Goal: Task Accomplishment & Management: Manage account settings

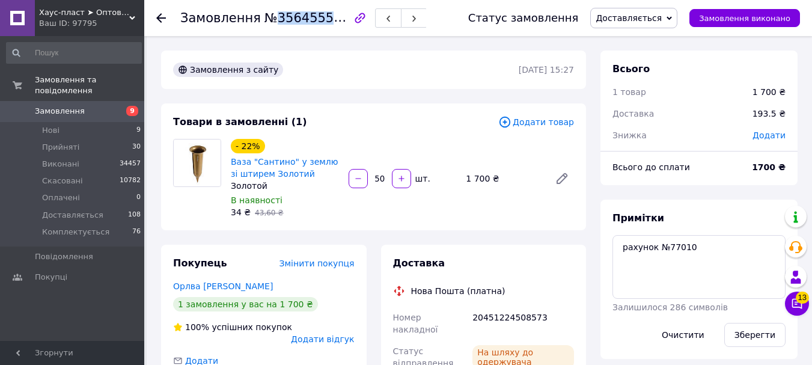
scroll to position [65, 0]
click at [801, 307] on icon at bounding box center [797, 304] width 10 height 10
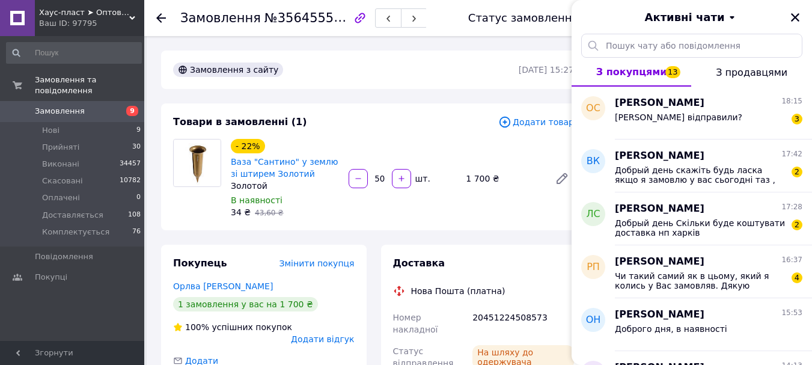
click at [160, 16] on use at bounding box center [161, 18] width 10 height 10
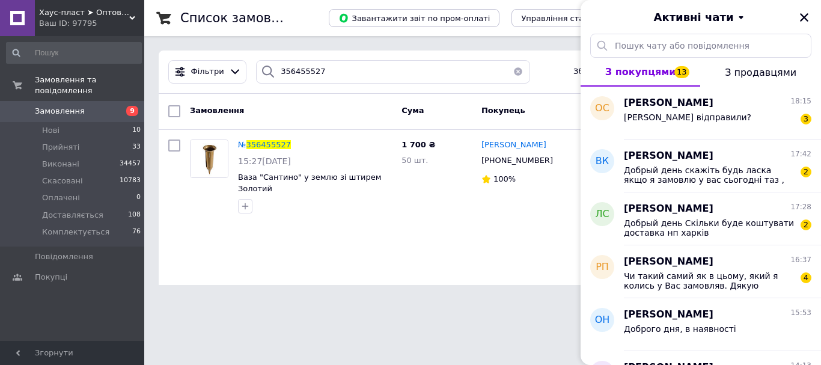
drag, startPoint x: 802, startPoint y: 18, endPoint x: 703, endPoint y: 19, distance: 98.5
click at [803, 18] on icon "Закрити" at bounding box center [803, 17] width 11 height 11
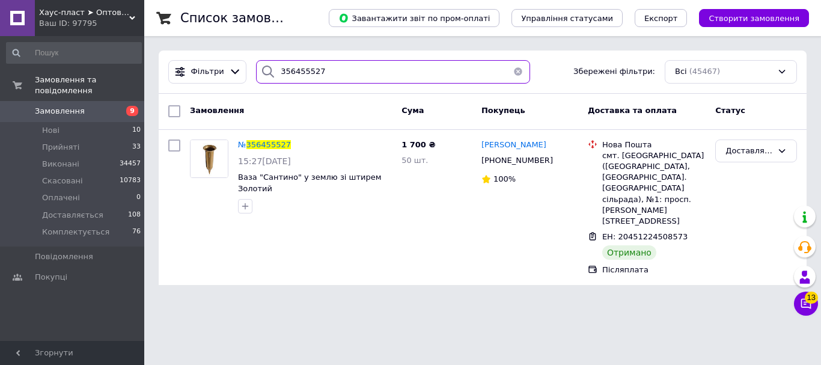
click at [292, 71] on input "356455527" at bounding box center [393, 71] width 274 height 23
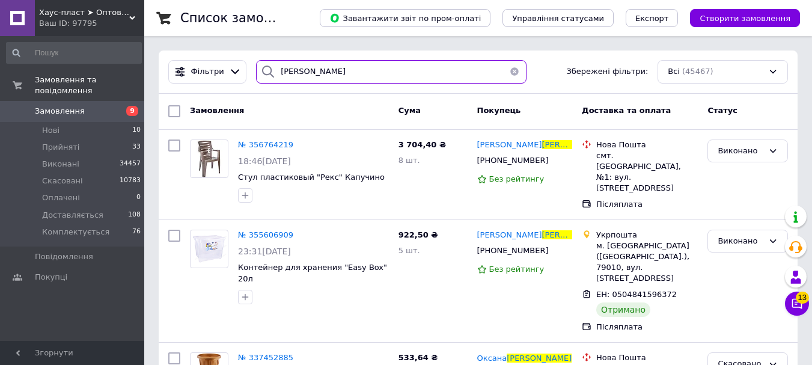
type input "[PERSON_NAME]"
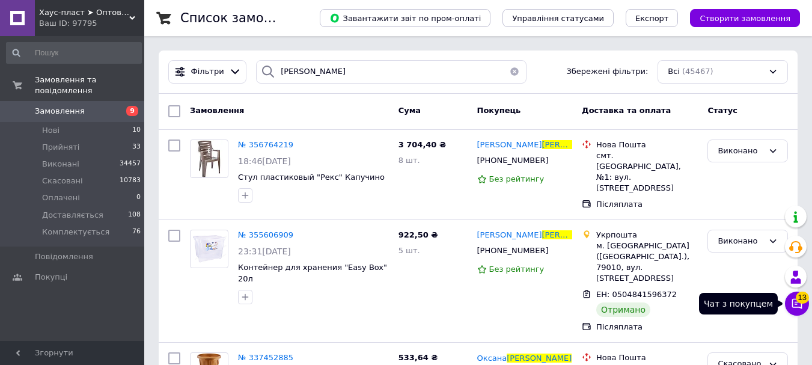
click at [794, 302] on icon at bounding box center [797, 304] width 10 height 10
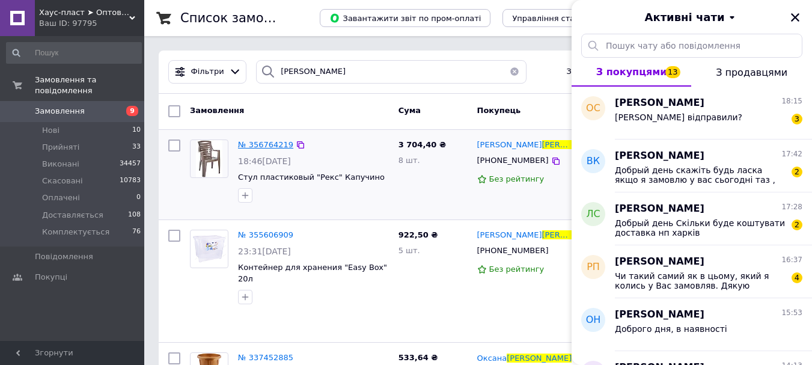
click at [248, 145] on span "№ 356764219" at bounding box center [265, 144] width 55 height 9
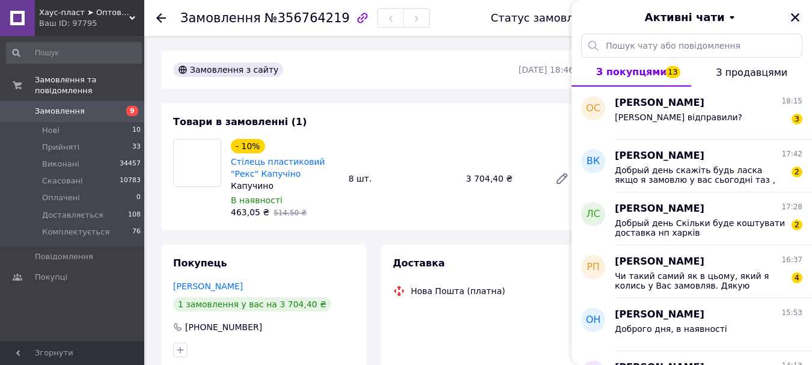
click at [795, 16] on icon "Закрити" at bounding box center [794, 17] width 11 height 11
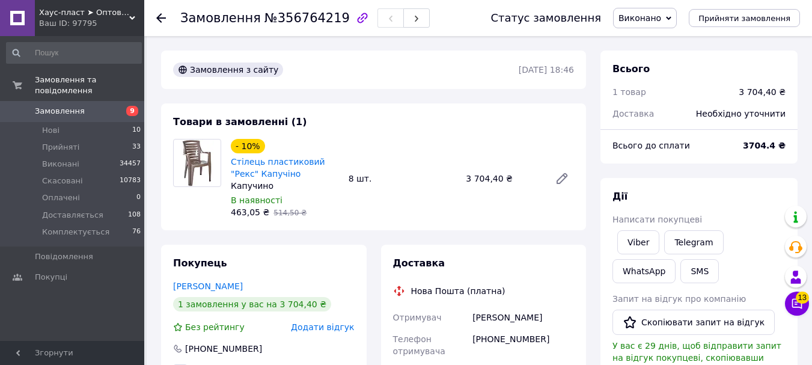
click at [310, 17] on span "№356764219" at bounding box center [306, 18] width 85 height 14
copy span "356764219"
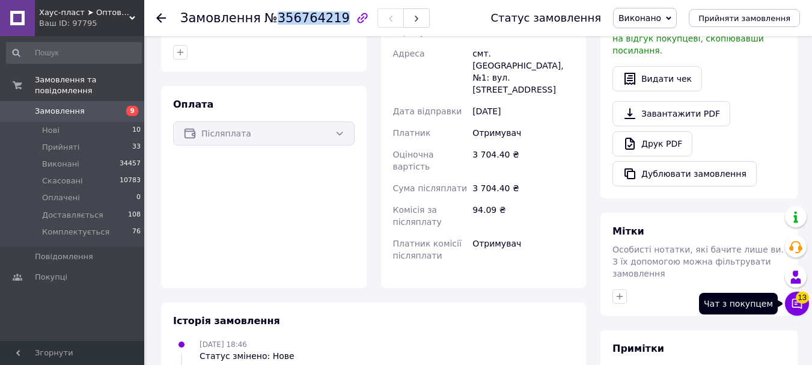
click at [803, 306] on button "Чат з покупцем 13" at bounding box center [797, 303] width 24 height 24
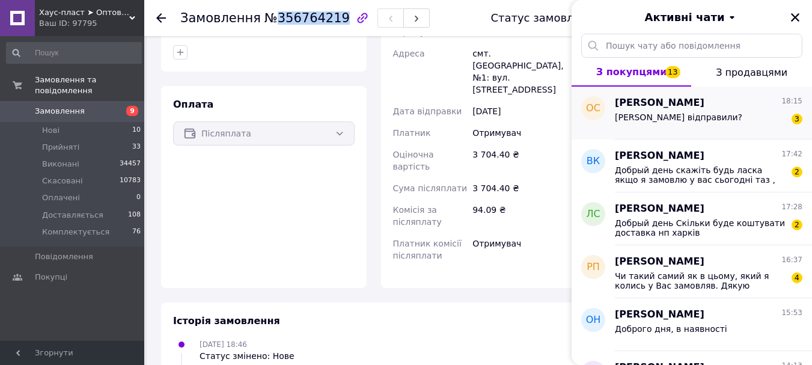
click at [736, 117] on div "[PERSON_NAME] відправили? 3" at bounding box center [708, 119] width 187 height 19
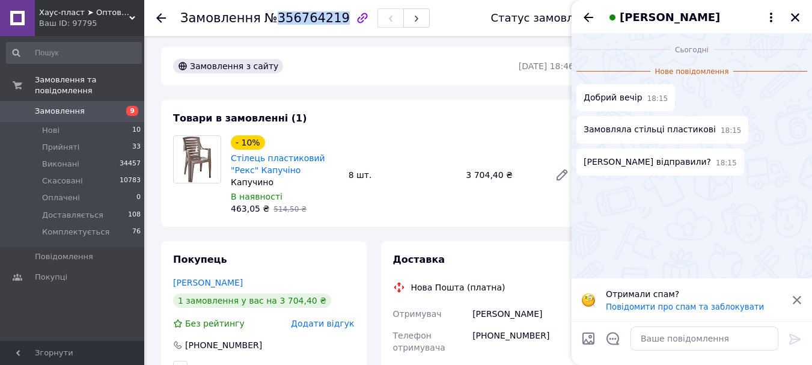
scroll to position [0, 0]
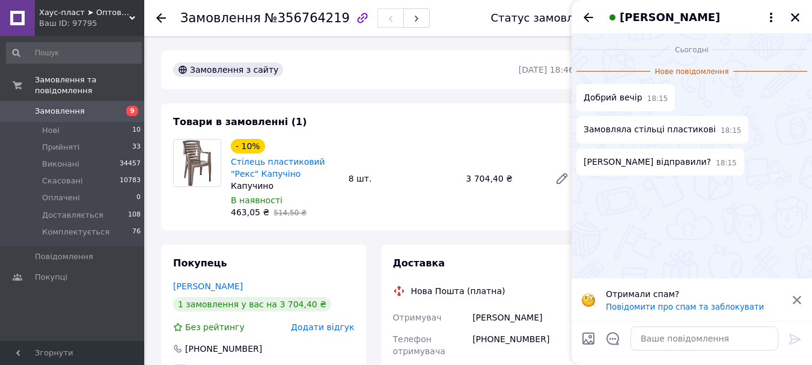
click at [802, 22] on div "[PERSON_NAME]" at bounding box center [691, 17] width 240 height 34
click at [795, 17] on icon "Закрити" at bounding box center [795, 17] width 8 height 8
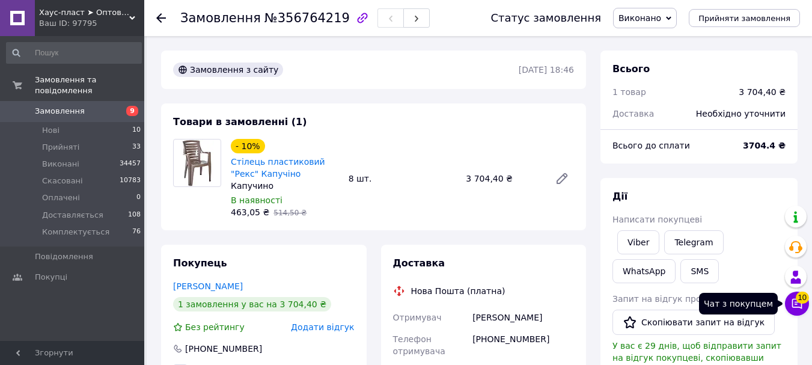
click at [802, 303] on icon at bounding box center [797, 303] width 12 height 12
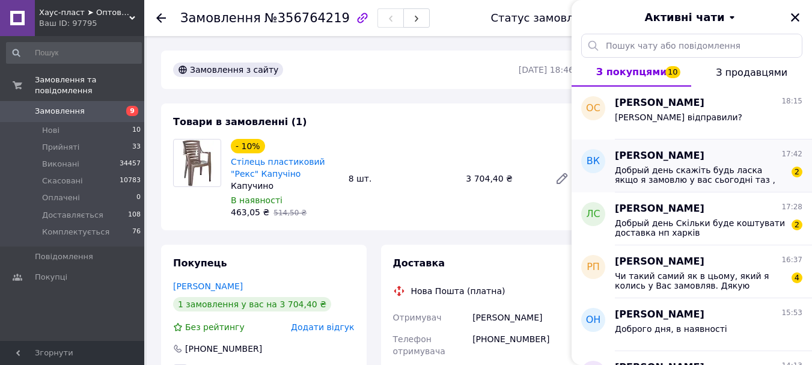
click at [721, 181] on span "Добрый день скажіть будь ласка якщо я замовлю у вас сьогодні таз , ви зможете й…" at bounding box center [700, 174] width 171 height 19
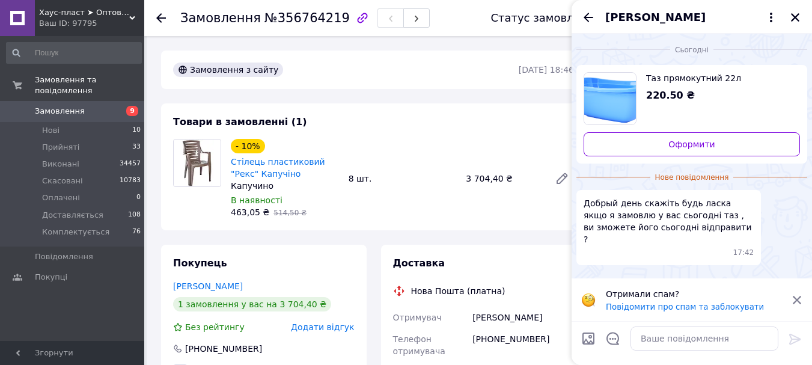
click at [697, 326] on div at bounding box center [703, 338] width 157 height 34
click at [701, 339] on textarea at bounding box center [704, 338] width 148 height 24
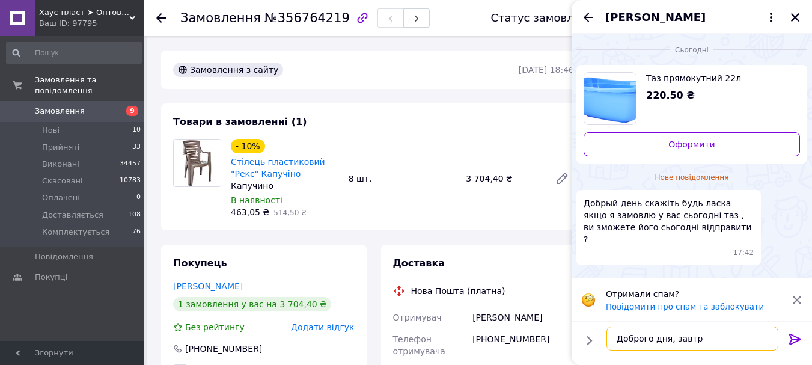
type textarea "Доброго дня, завтра"
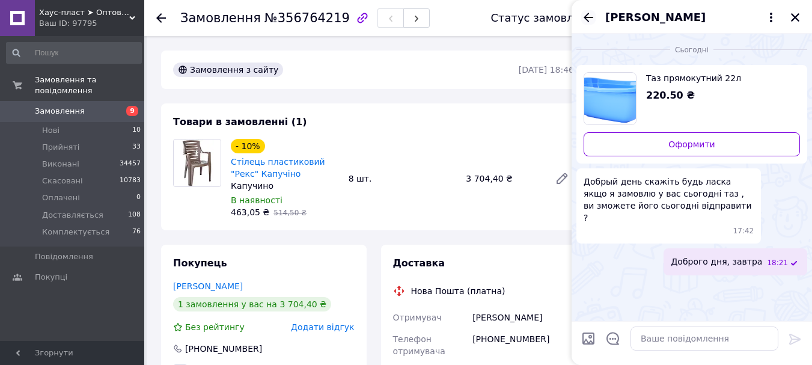
click at [588, 13] on icon "Назад" at bounding box center [588, 17] width 10 height 9
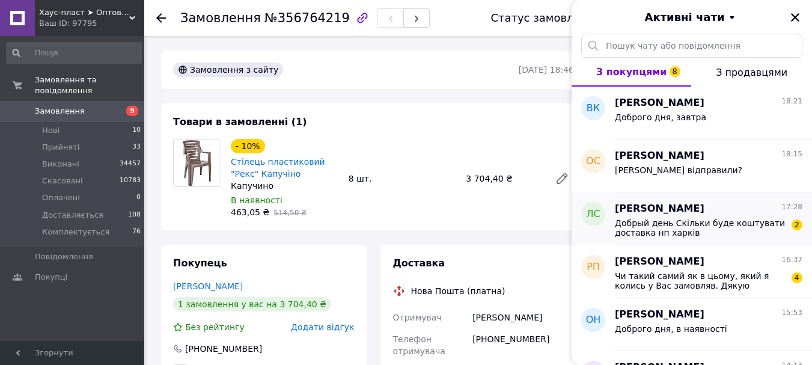
click at [709, 234] on span "Добрый день Скільки буде коштувати доставка нп харків" at bounding box center [700, 227] width 171 height 19
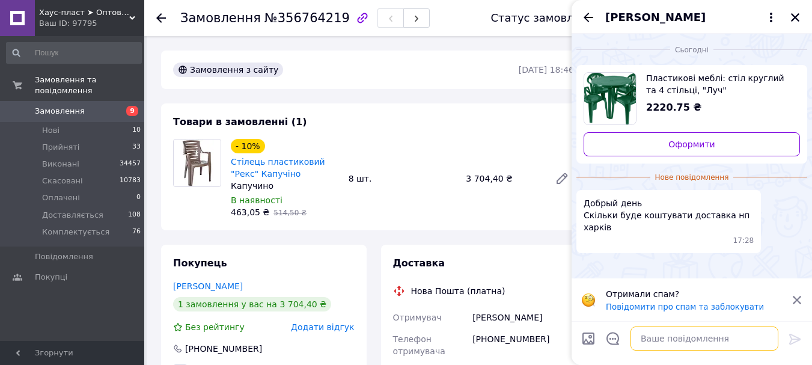
click at [681, 335] on textarea at bounding box center [704, 338] width 148 height 24
type textarea "Доброго дня, приблизно 800 грн"
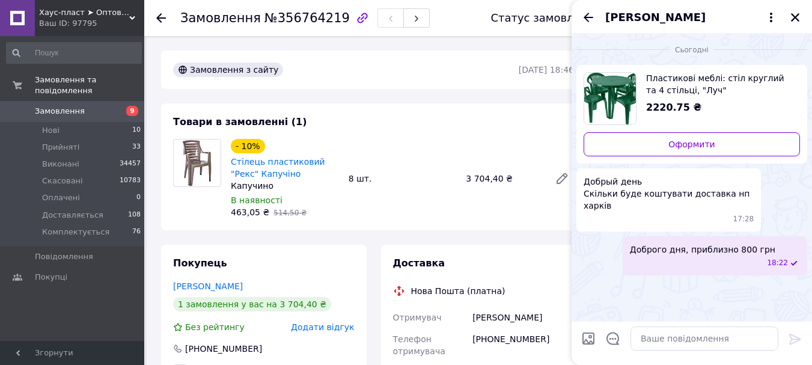
click at [586, 20] on icon "Назад" at bounding box center [588, 17] width 10 height 9
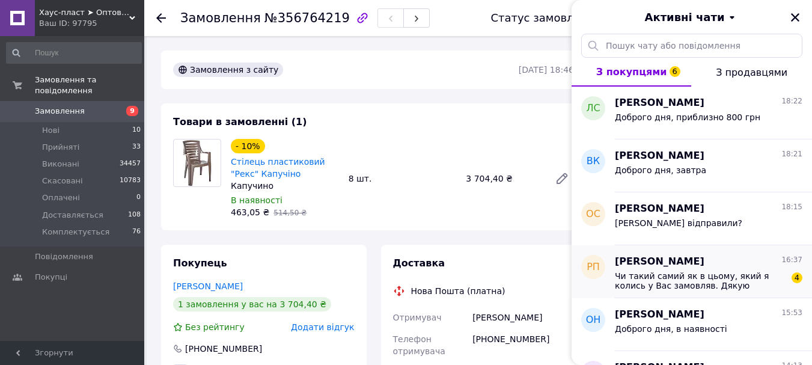
click at [688, 286] on span "Чи такий самий як в цьому, який я колись у Вас замовляв. Дякую" at bounding box center [700, 280] width 171 height 19
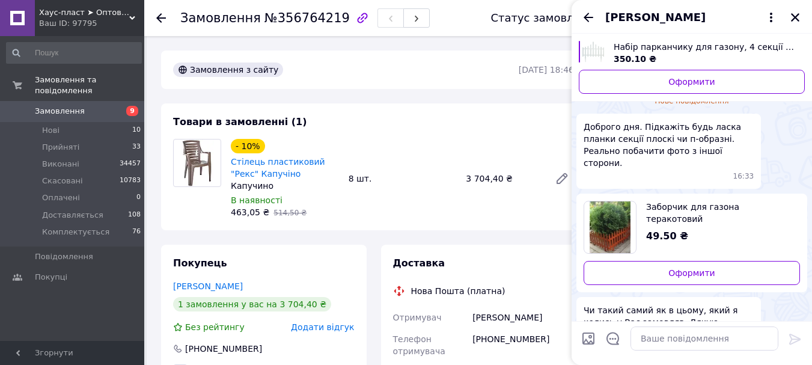
scroll to position [109, 0]
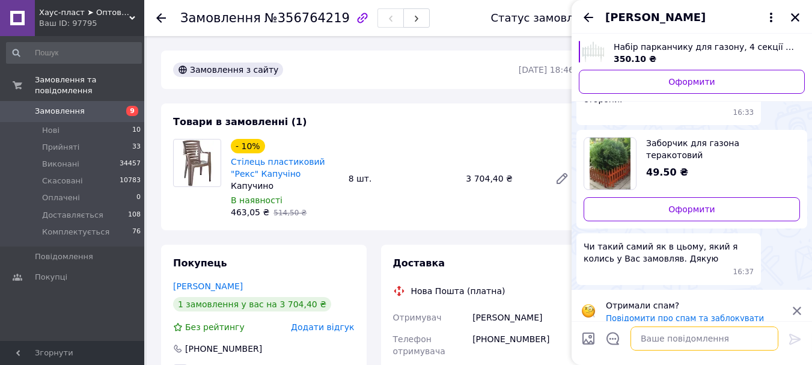
click at [668, 336] on textarea at bounding box center [704, 338] width 148 height 24
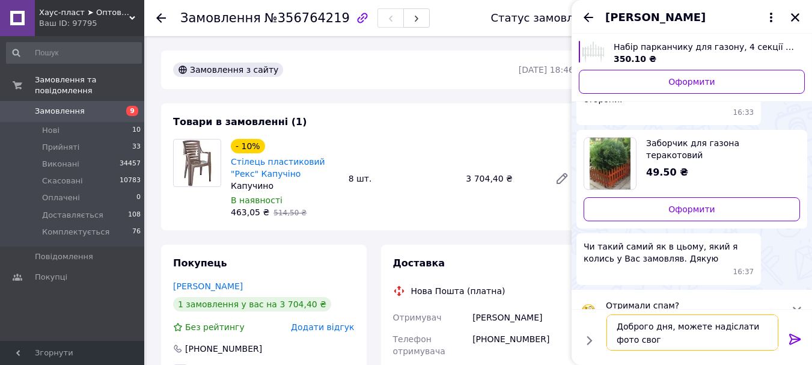
type textarea "Доброго дня, можете надіслати фото свого"
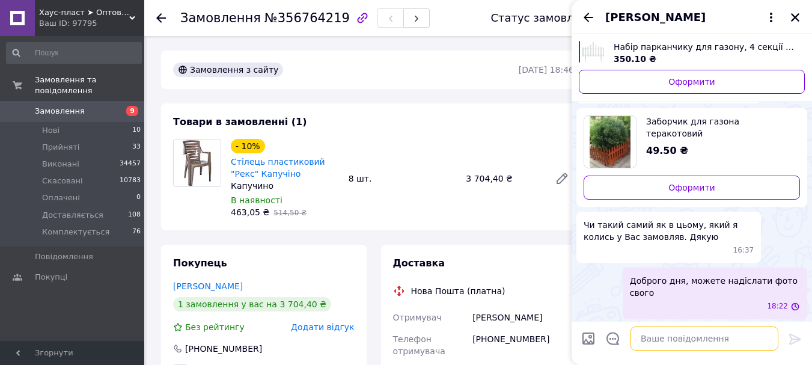
scroll to position [88, 0]
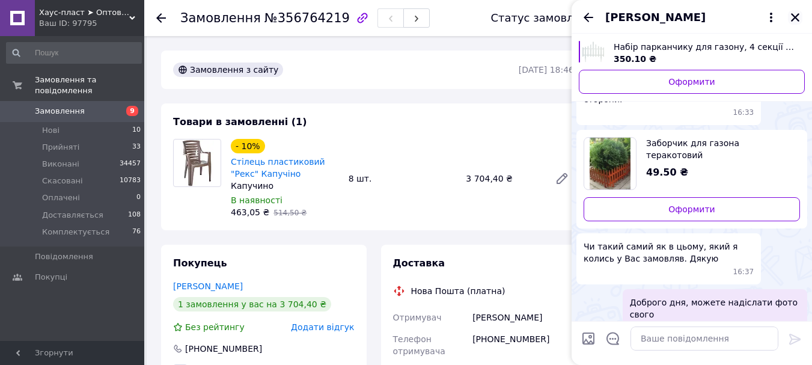
click at [792, 17] on icon "Закрити" at bounding box center [794, 17] width 11 height 11
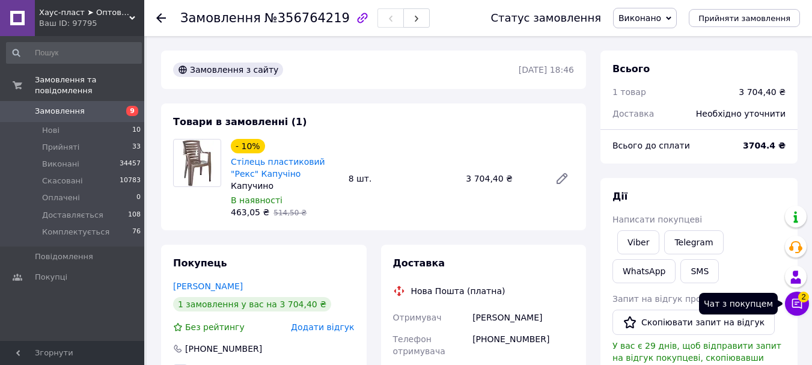
click at [804, 300] on span "2" at bounding box center [803, 296] width 11 height 11
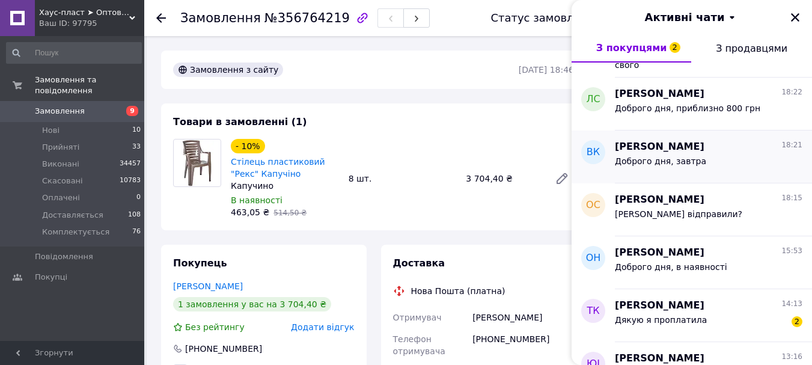
scroll to position [180, 0]
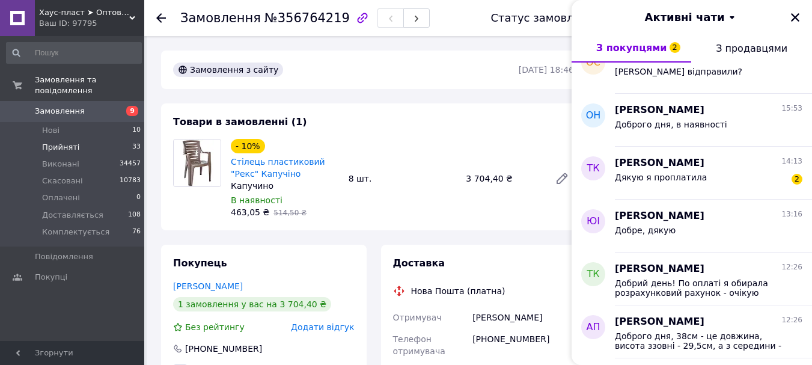
click at [52, 142] on span "Прийняті" at bounding box center [60, 147] width 37 height 11
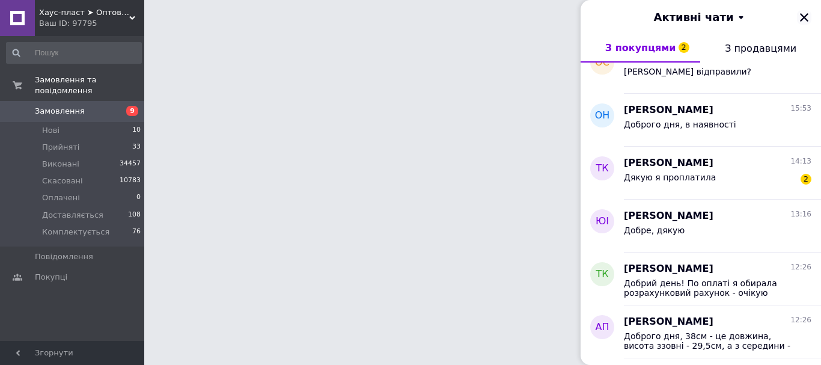
click at [798, 16] on icon "Закрити" at bounding box center [803, 17] width 11 height 11
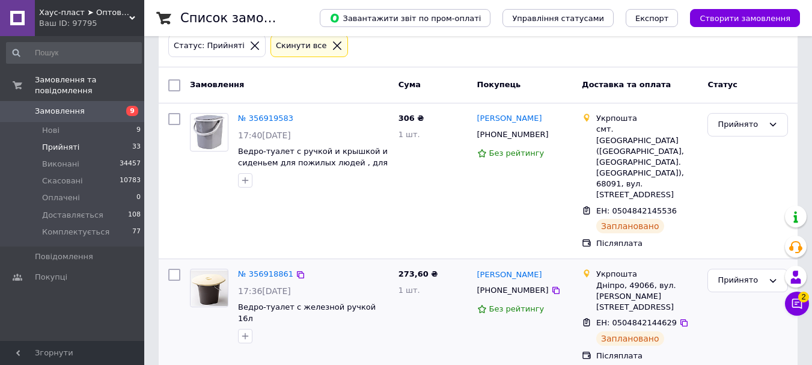
scroll to position [60, 0]
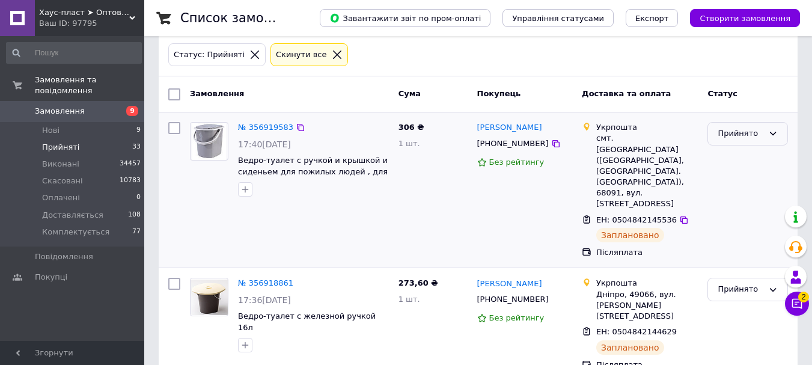
click at [732, 129] on div "Прийнято" at bounding box center [740, 133] width 46 height 13
click at [736, 223] on li "Доставляється" at bounding box center [747, 230] width 79 height 34
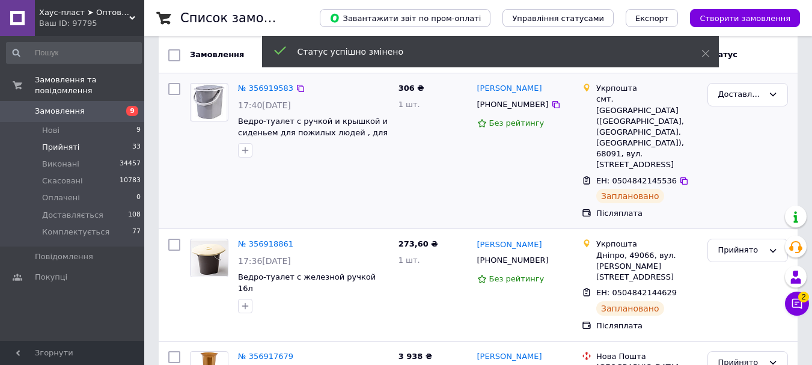
scroll to position [120, 0]
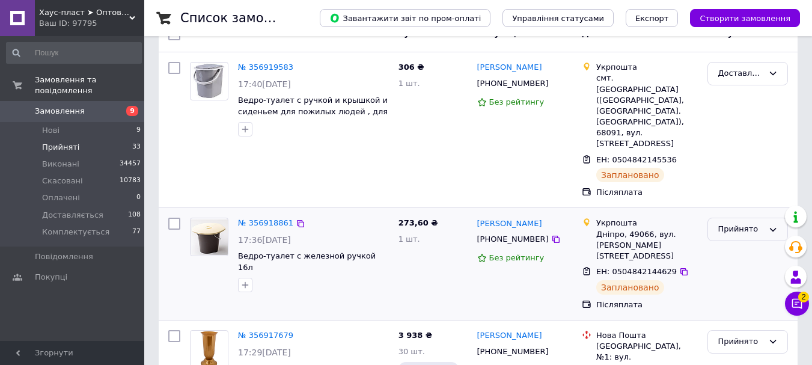
click at [732, 223] on div "Прийнято" at bounding box center [740, 229] width 46 height 13
click at [726, 287] on li "Доставляється" at bounding box center [747, 304] width 79 height 34
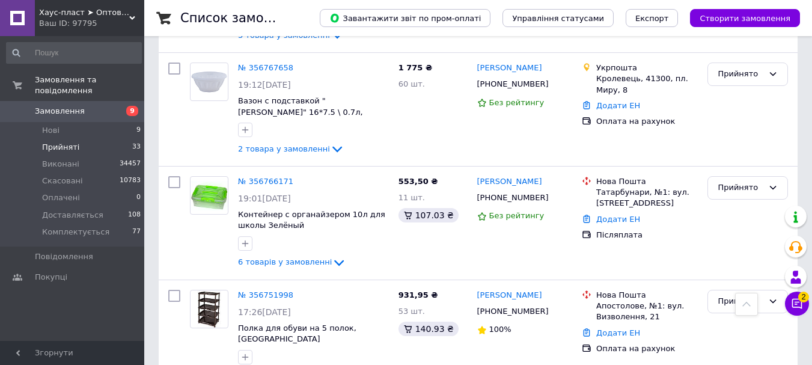
scroll to position [1716, 0]
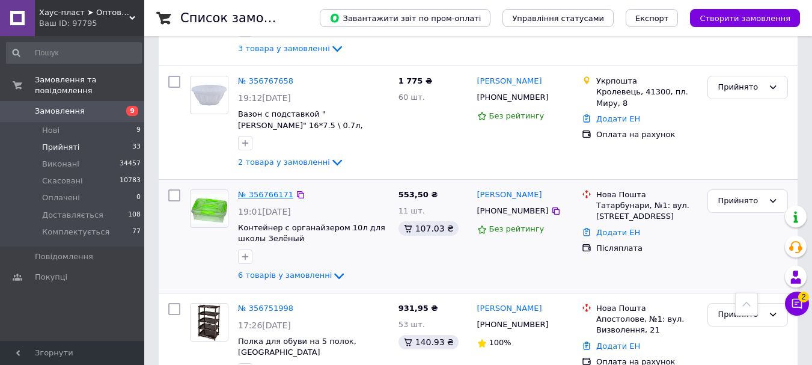
click at [269, 190] on link "№ 356766171" at bounding box center [265, 194] width 55 height 9
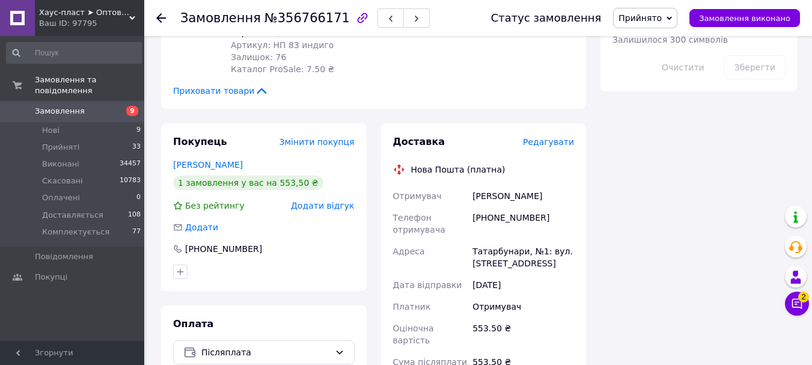
scroll to position [781, 0]
click at [284, 17] on span "№356766171" at bounding box center [306, 18] width 85 height 14
copy span "356766171"
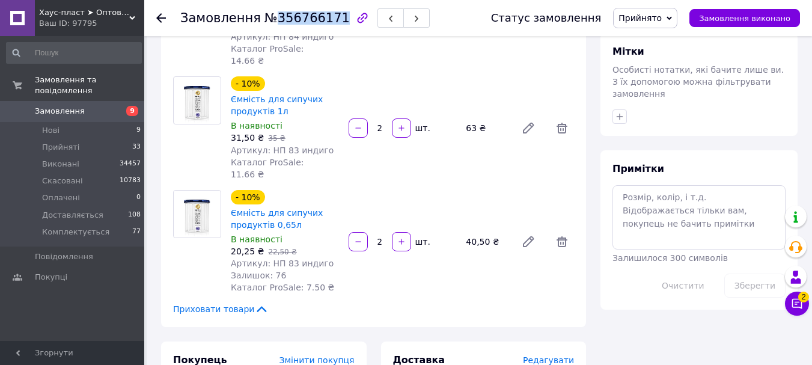
scroll to position [541, 0]
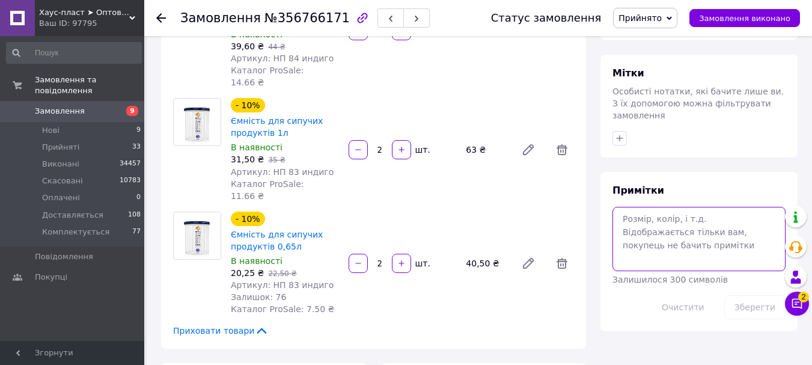
click at [652, 207] on textarea at bounding box center [698, 239] width 173 height 64
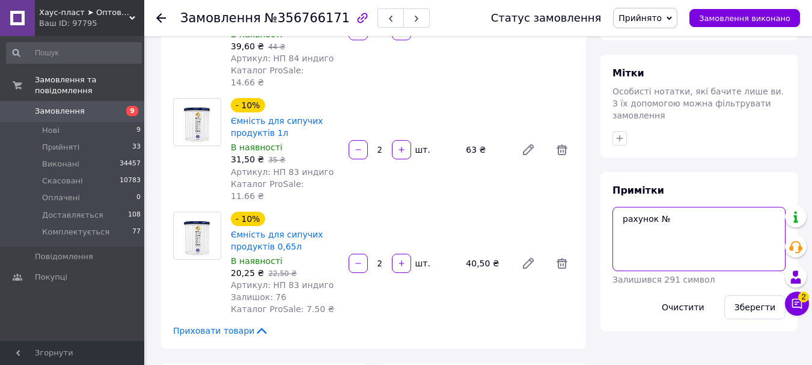
paste textarea "77135"
type textarea "рахунок №77135"
click at [746, 295] on button "Зберегти" at bounding box center [754, 307] width 61 height 24
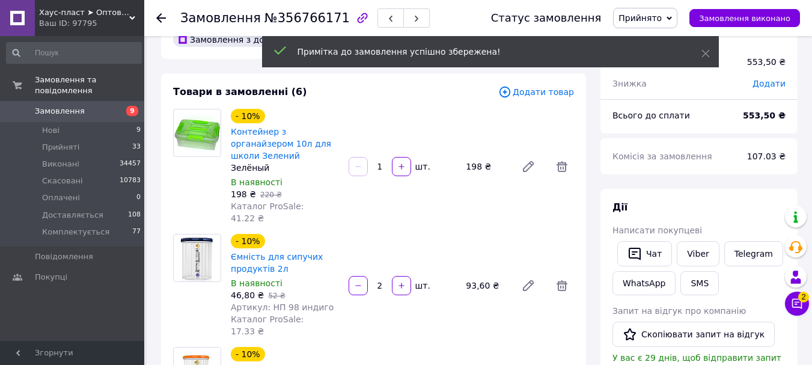
scroll to position [0, 0]
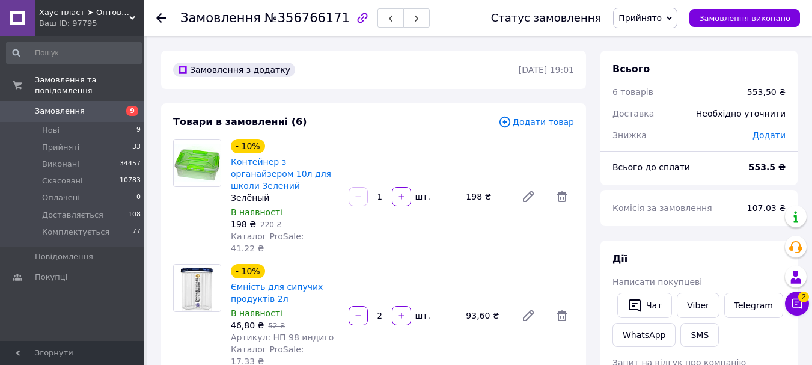
click at [303, 20] on span "№356766171" at bounding box center [306, 18] width 85 height 14
copy span "356766171"
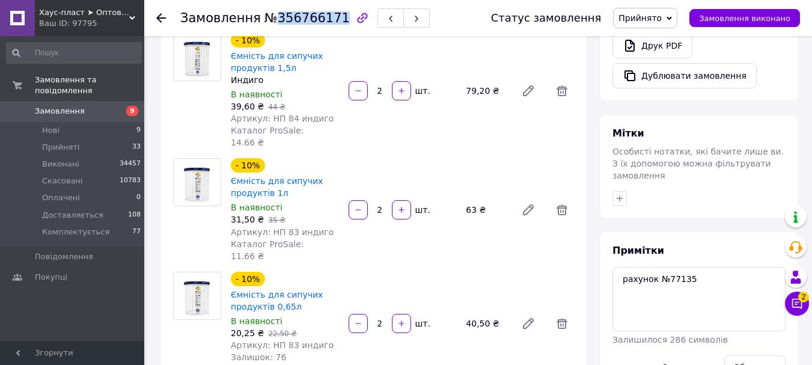
scroll to position [541, 0]
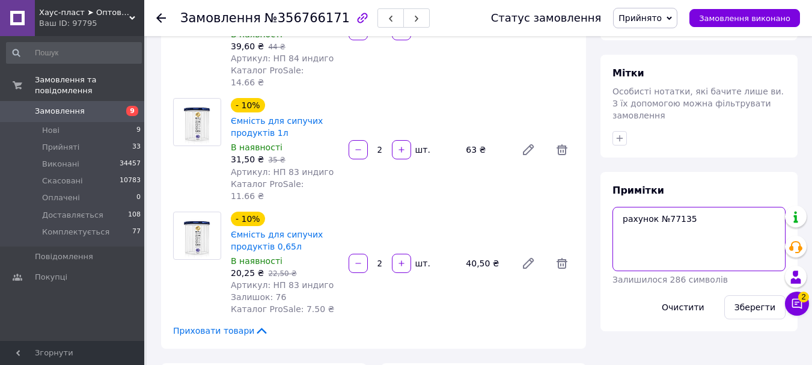
drag, startPoint x: 710, startPoint y: 199, endPoint x: 574, endPoint y: 194, distance: 135.9
click at [568, 196] on div "Замовлення з додатку [DATE] 19:01 Товари в замовленні (6) Додати товар - 10% Ко…" at bounding box center [479, 230] width 651 height 1441
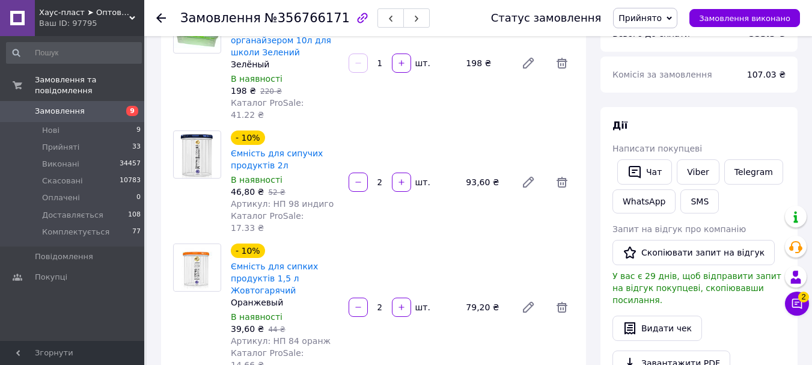
scroll to position [120, 0]
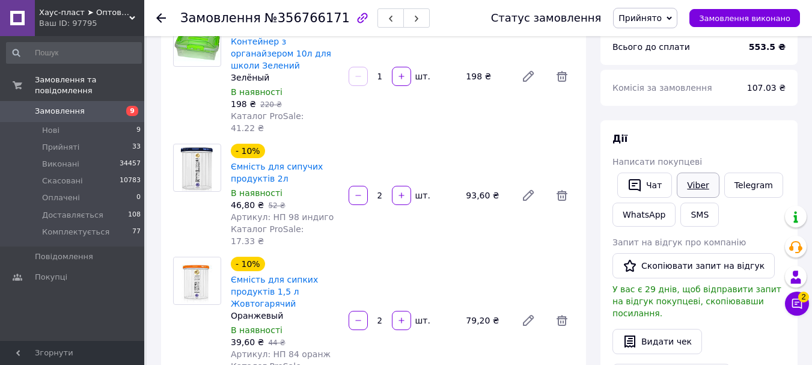
click at [697, 184] on link "Viber" at bounding box center [697, 184] width 42 height 25
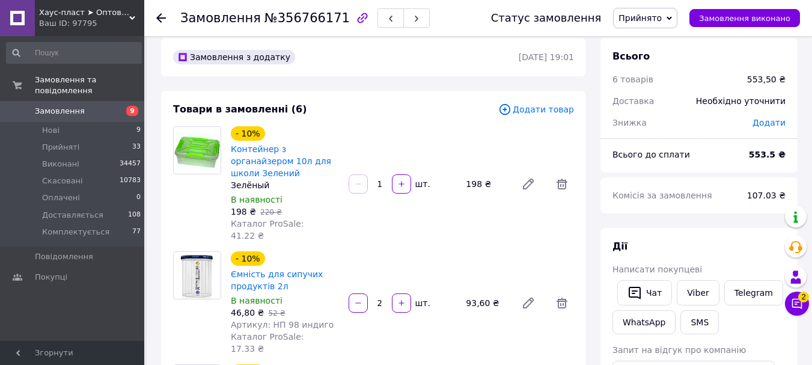
scroll to position [0, 0]
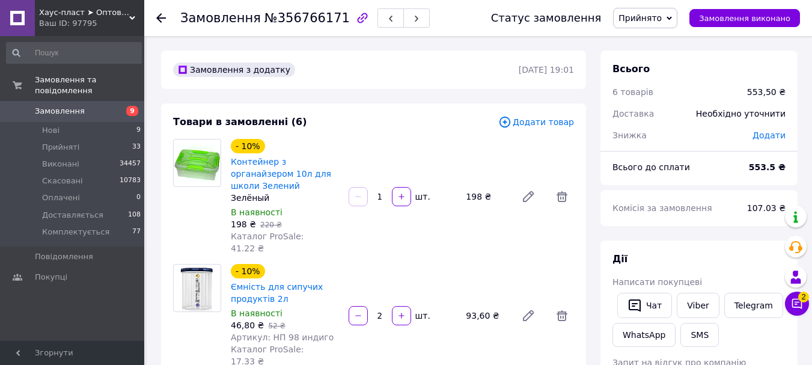
click at [653, 22] on span "Прийнято" at bounding box center [639, 18] width 43 height 10
click at [648, 115] on li "Комплектується" at bounding box center [652, 114] width 79 height 18
click at [163, 18] on use at bounding box center [161, 18] width 10 height 10
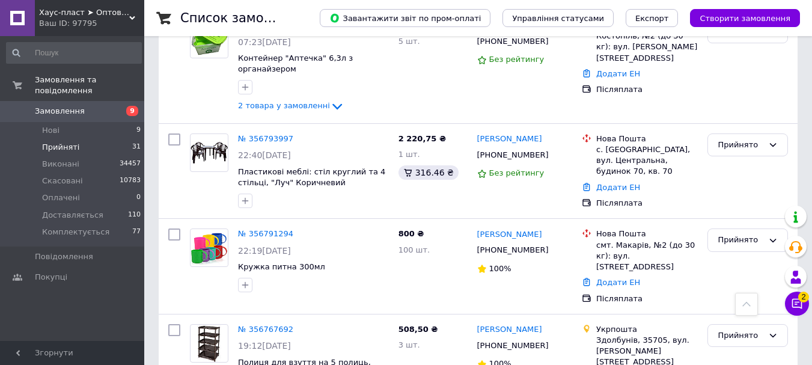
scroll to position [1141, 0]
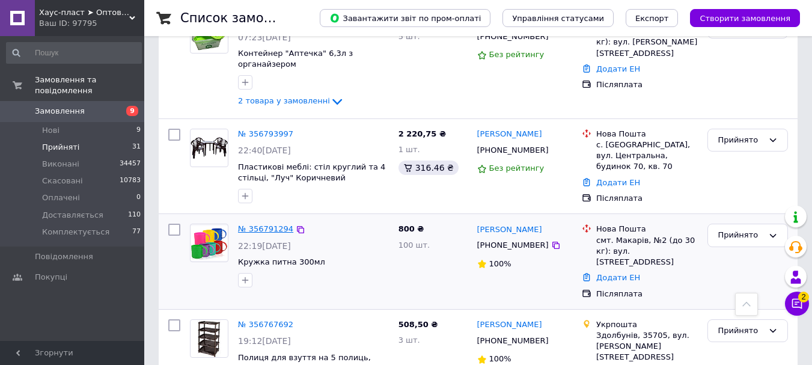
click at [263, 224] on link "№ 356791294" at bounding box center [265, 228] width 55 height 9
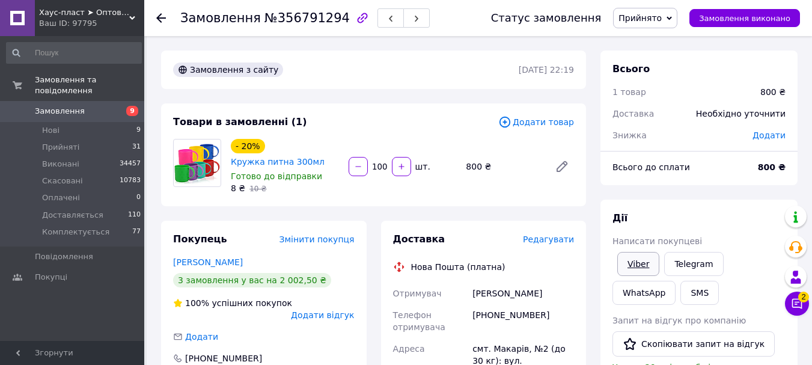
click at [644, 271] on link "Viber" at bounding box center [638, 264] width 42 height 24
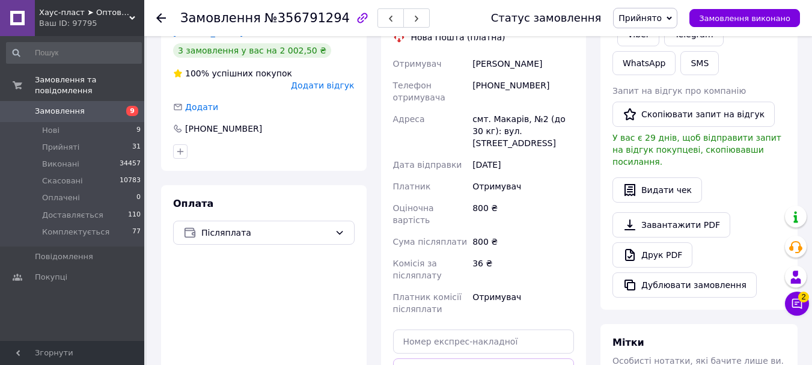
scroll to position [240, 0]
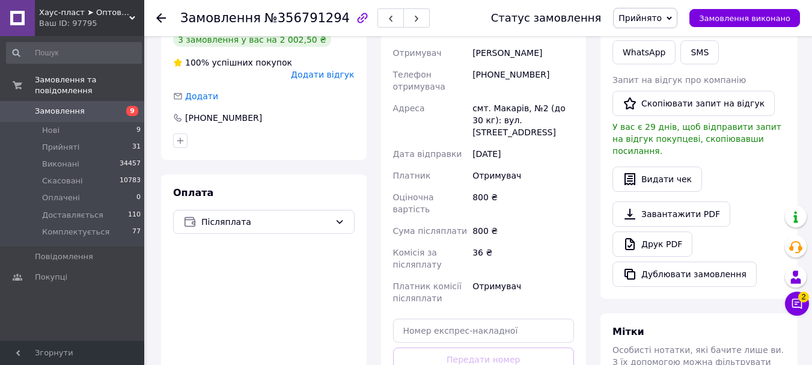
click at [310, 19] on span "№356791294" at bounding box center [306, 18] width 85 height 14
copy span "356791294"
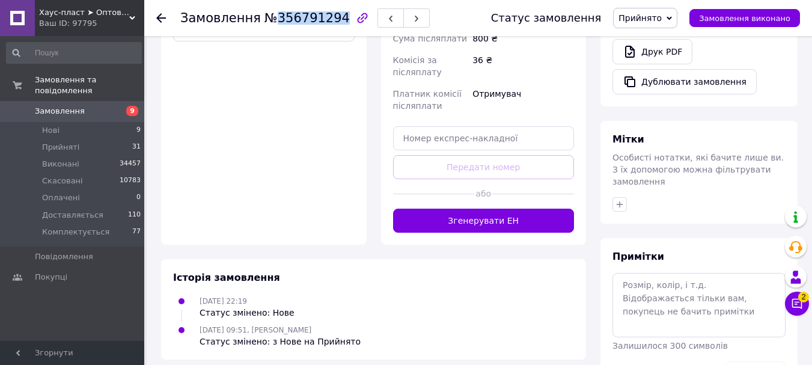
scroll to position [455, 0]
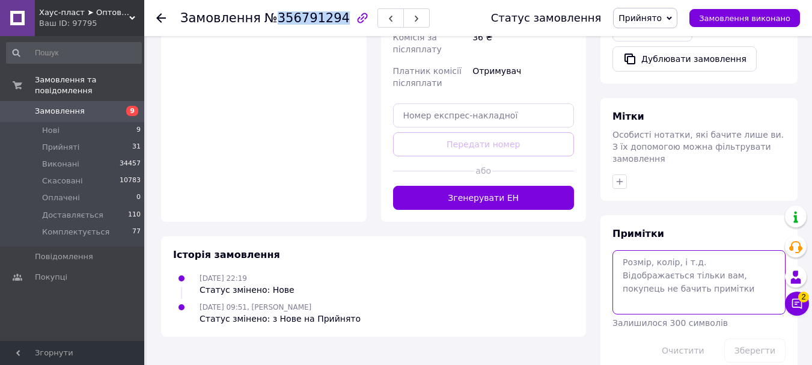
click at [640, 250] on textarea at bounding box center [698, 282] width 173 height 64
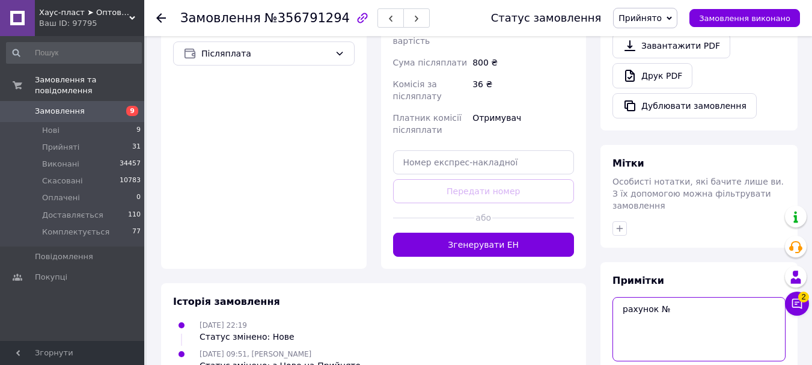
scroll to position [395, 0]
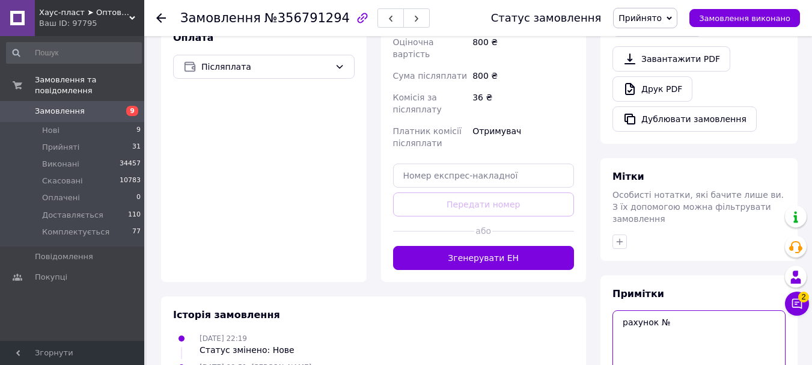
paste textarea "77136"
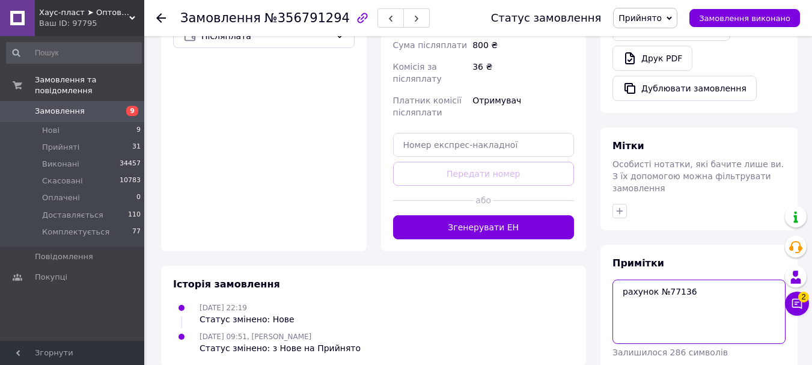
scroll to position [455, 0]
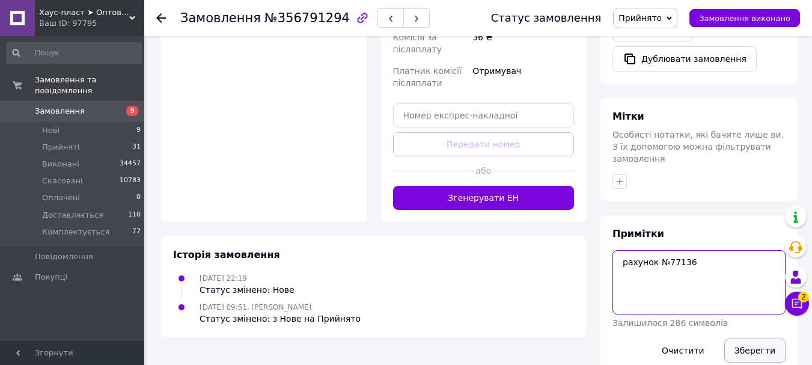
type textarea "рахунок №77136"
click at [758, 338] on button "Зберегти" at bounding box center [754, 350] width 61 height 24
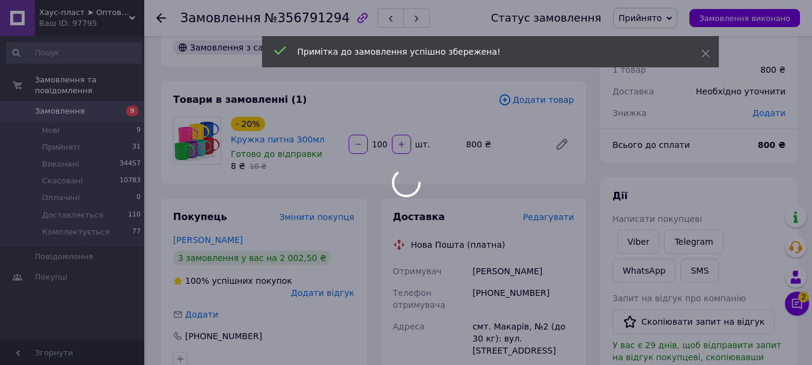
scroll to position [0, 0]
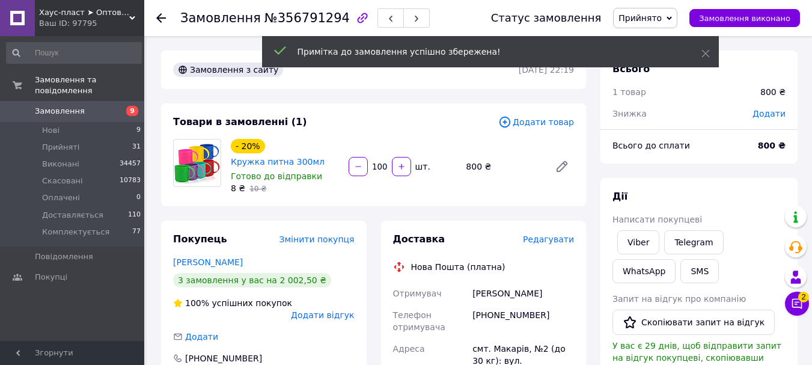
click at [288, 24] on span "№356791294" at bounding box center [306, 18] width 85 height 14
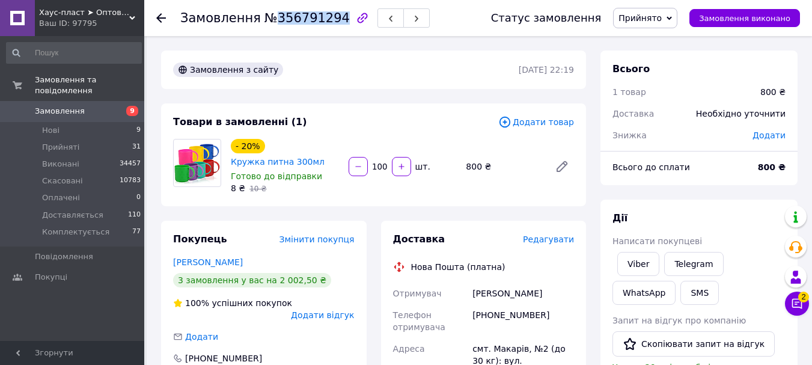
copy span "356791294"
click at [655, 20] on span "Прийнято" at bounding box center [639, 18] width 43 height 10
click at [659, 119] on li "Комплектується" at bounding box center [652, 114] width 79 height 18
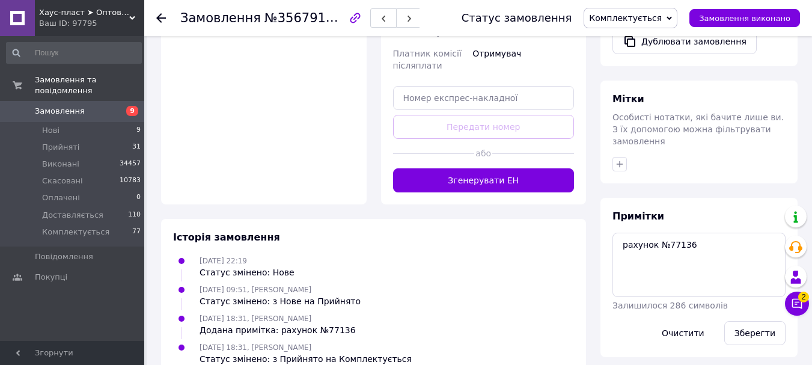
scroll to position [475, 0]
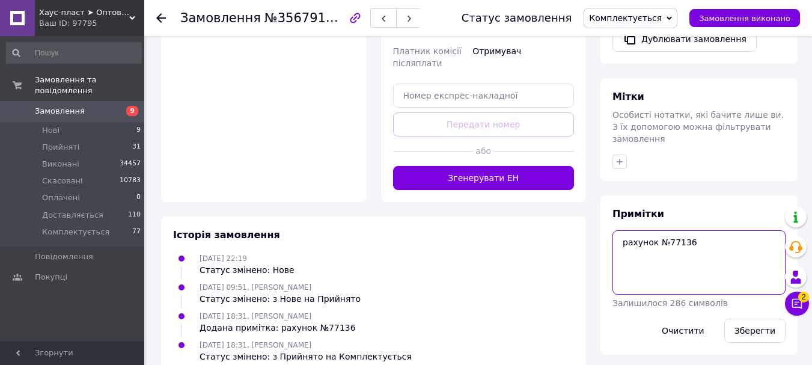
drag, startPoint x: 699, startPoint y: 226, endPoint x: 539, endPoint y: 225, distance: 160.4
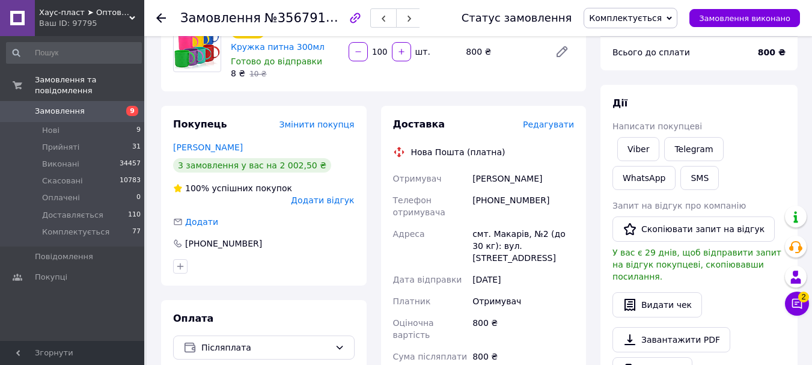
scroll to position [0, 0]
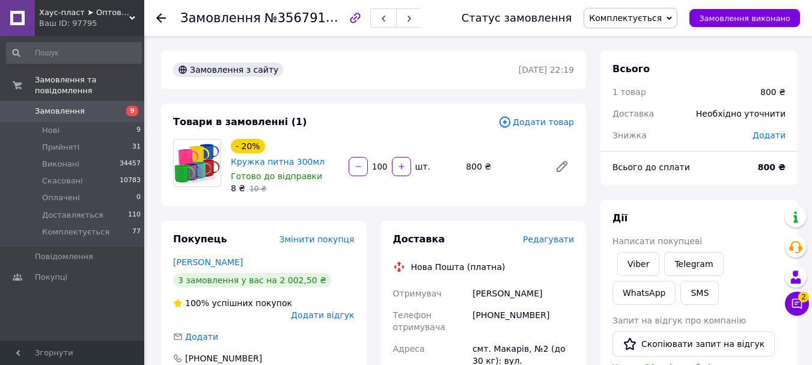
click at [162, 20] on icon at bounding box center [161, 18] width 10 height 10
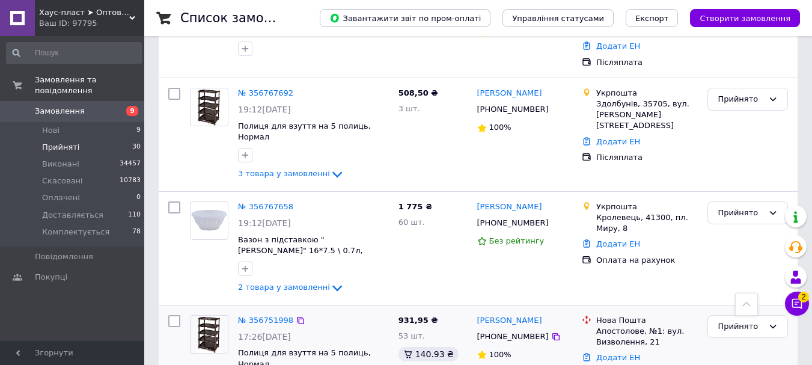
scroll to position [1245, 0]
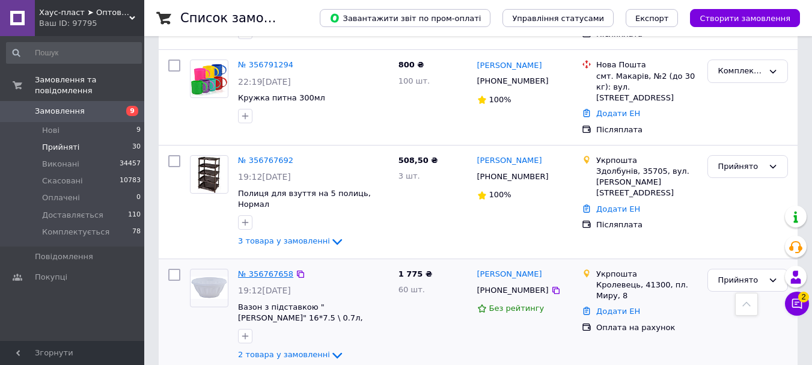
click at [267, 269] on link "№ 356767658" at bounding box center [265, 273] width 55 height 9
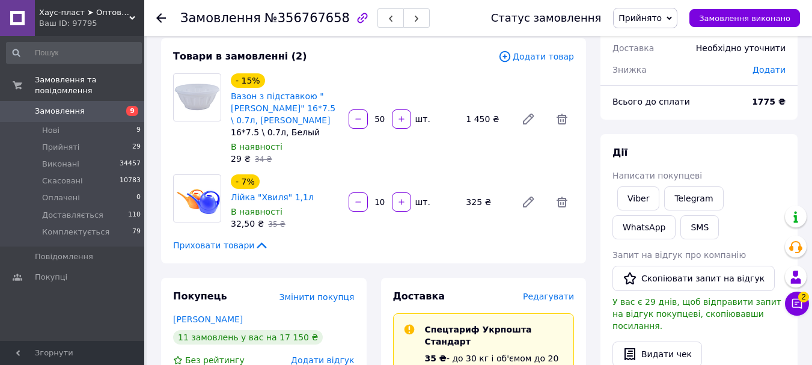
scroll to position [120, 0]
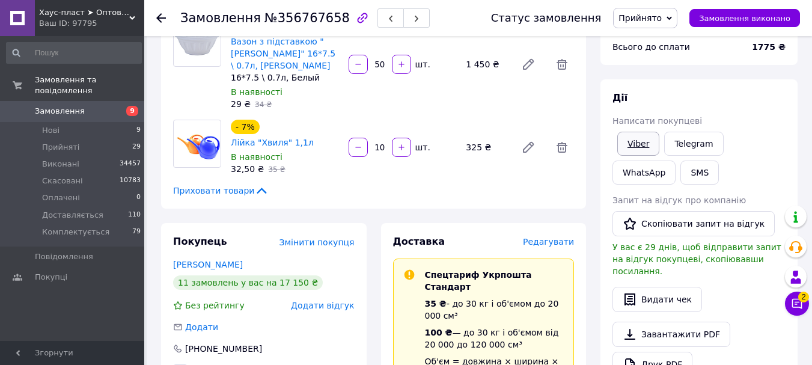
click at [646, 139] on link "Viber" at bounding box center [638, 144] width 42 height 24
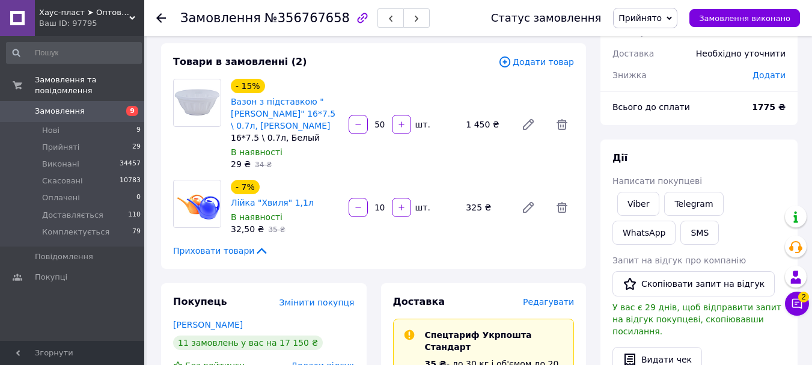
scroll to position [0, 0]
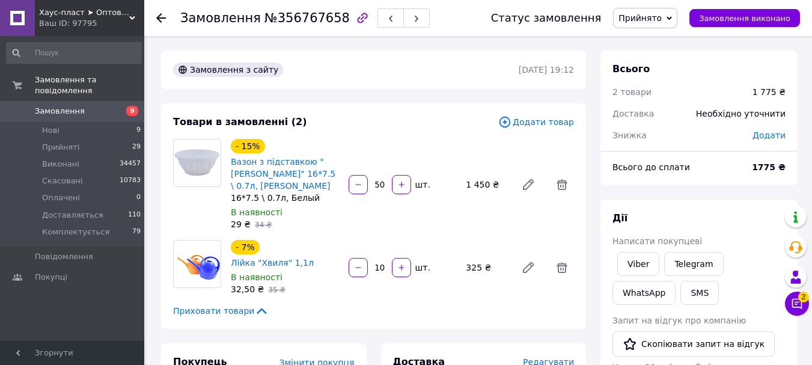
click at [302, 18] on span "№356767658" at bounding box center [306, 18] width 85 height 14
copy span "356767658"
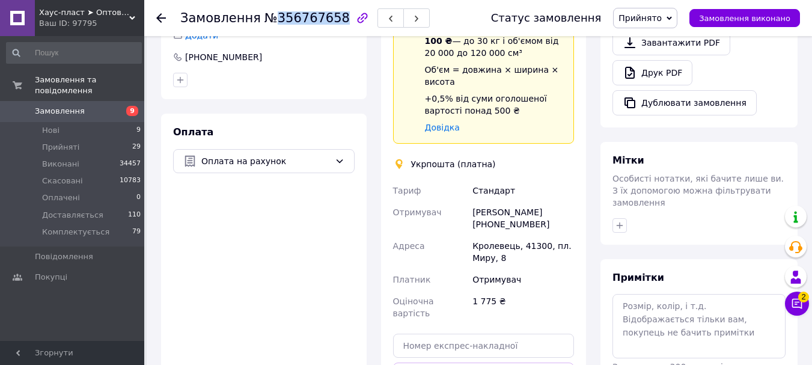
scroll to position [481, 0]
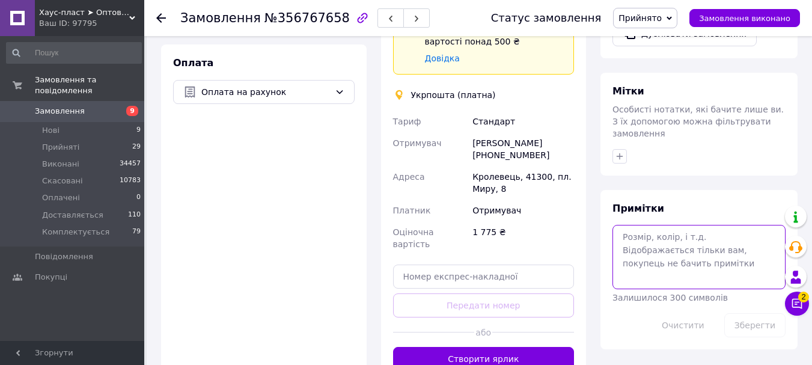
click at [695, 229] on textarea at bounding box center [698, 257] width 173 height 64
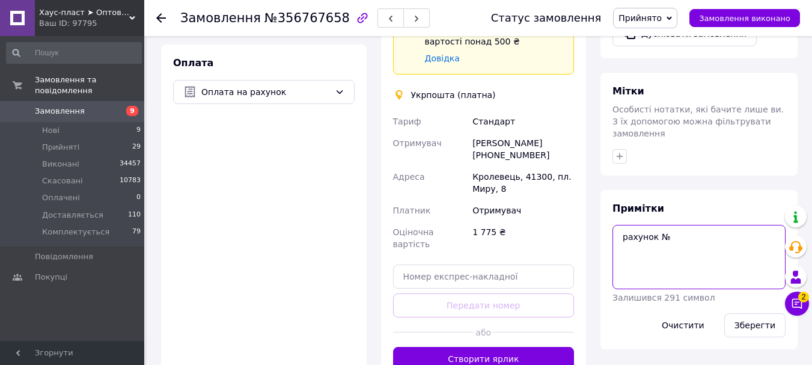
paste textarea "77138"
type textarea "рахунок №77138"
click at [745, 313] on button "Зберегти" at bounding box center [754, 325] width 61 height 24
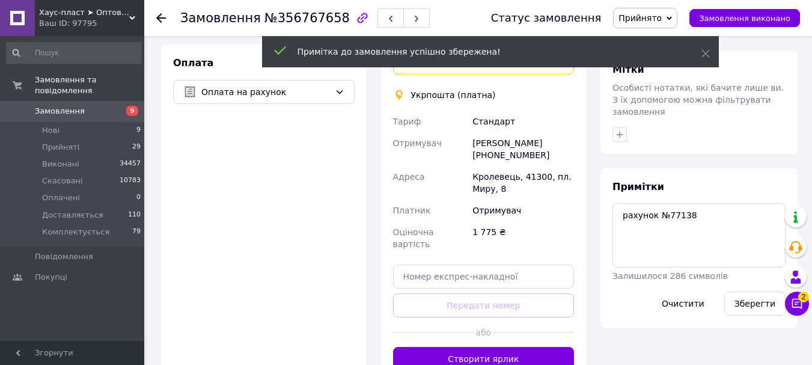
click at [308, 18] on span "№356767658" at bounding box center [306, 18] width 85 height 14
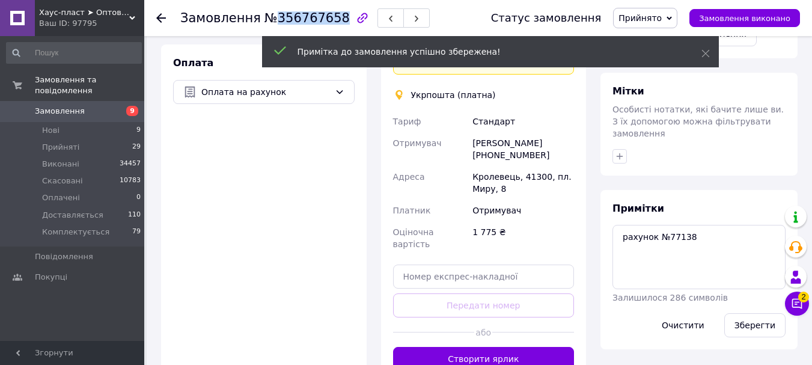
click at [308, 18] on span "№356767658" at bounding box center [306, 18] width 85 height 14
copy span "356767658"
click at [661, 19] on span "Прийнято" at bounding box center [639, 18] width 43 height 10
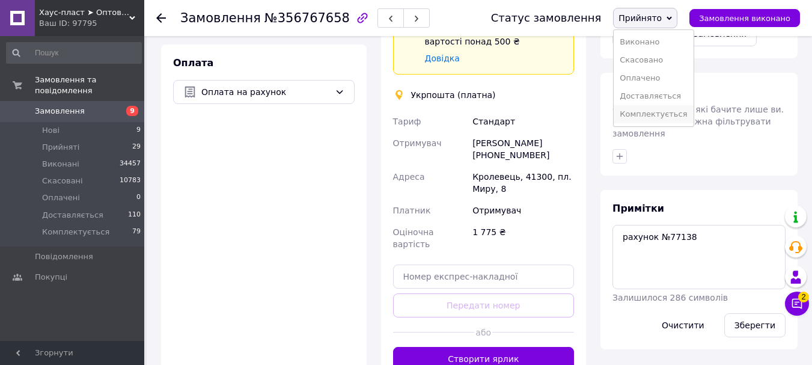
click at [657, 115] on li "Комплектується" at bounding box center [652, 114] width 79 height 18
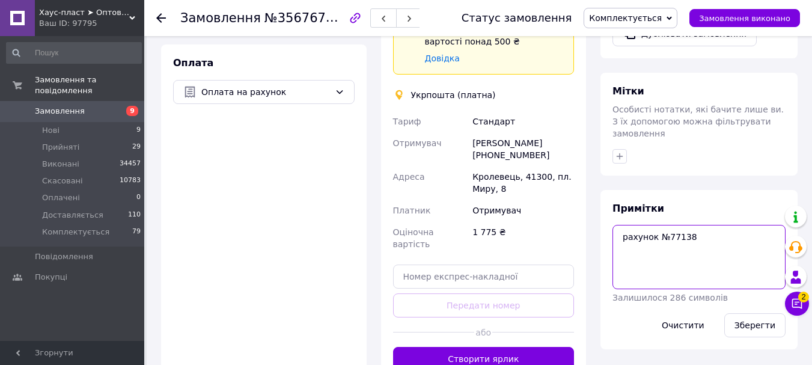
drag, startPoint x: 715, startPoint y: 220, endPoint x: 606, endPoint y: 208, distance: 109.5
click at [585, 213] on div "Замовлення з сайту [DATE] 19:12 Товари в замовленні (2) Додати товар - 15% Вазо…" at bounding box center [479, 48] width 651 height 956
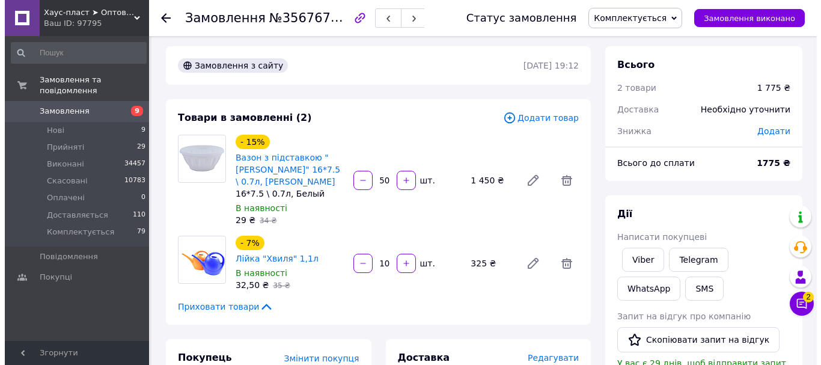
scroll to position [0, 0]
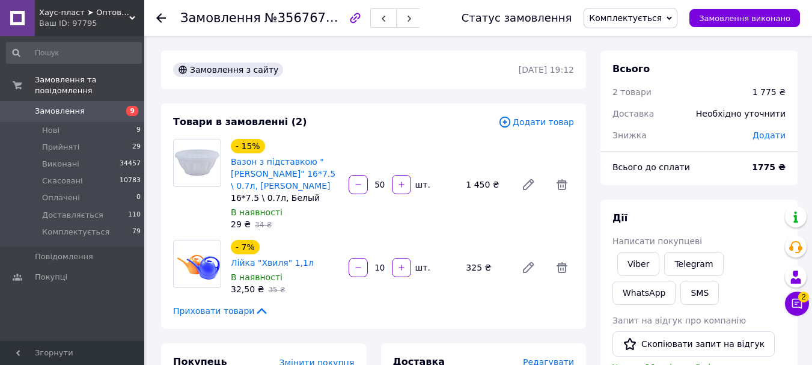
click at [159, 16] on use at bounding box center [161, 18] width 10 height 10
